Goal: Find contact information: Find contact information

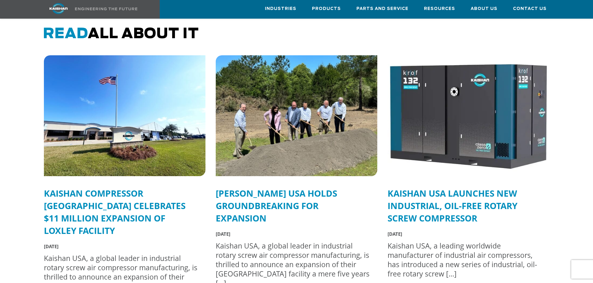
scroll to position [1524, 0]
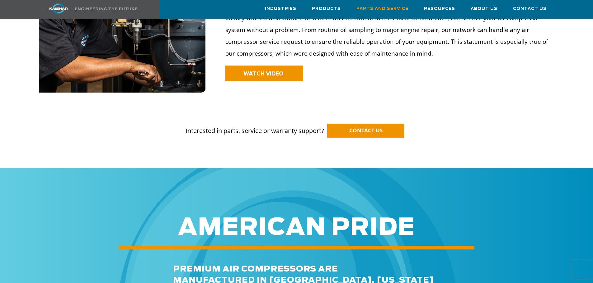
scroll to position [529, 0]
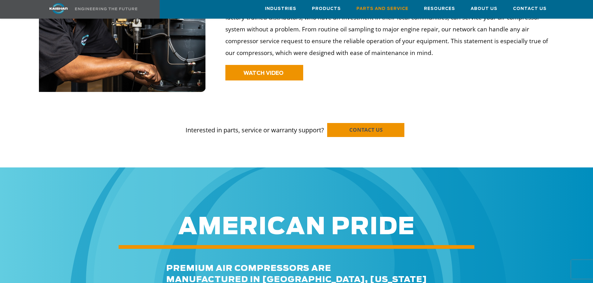
click at [365, 125] on link "CONTACT US" at bounding box center [365, 130] width 77 height 14
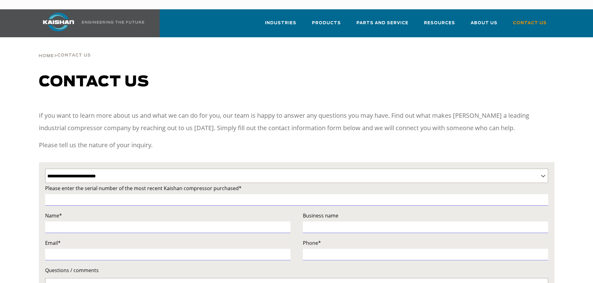
select select "**********"
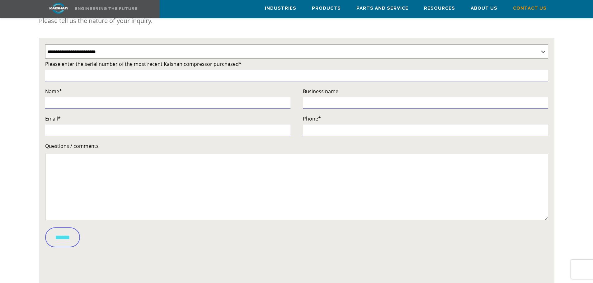
scroll to position [311, 0]
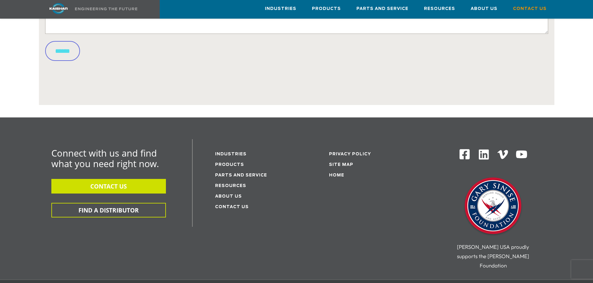
click at [137, 179] on button "CONTACT US" at bounding box center [108, 186] width 114 height 15
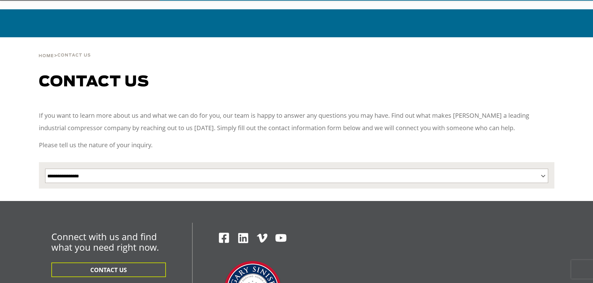
scroll to position [124, 0]
